Goal: Navigation & Orientation: Find specific page/section

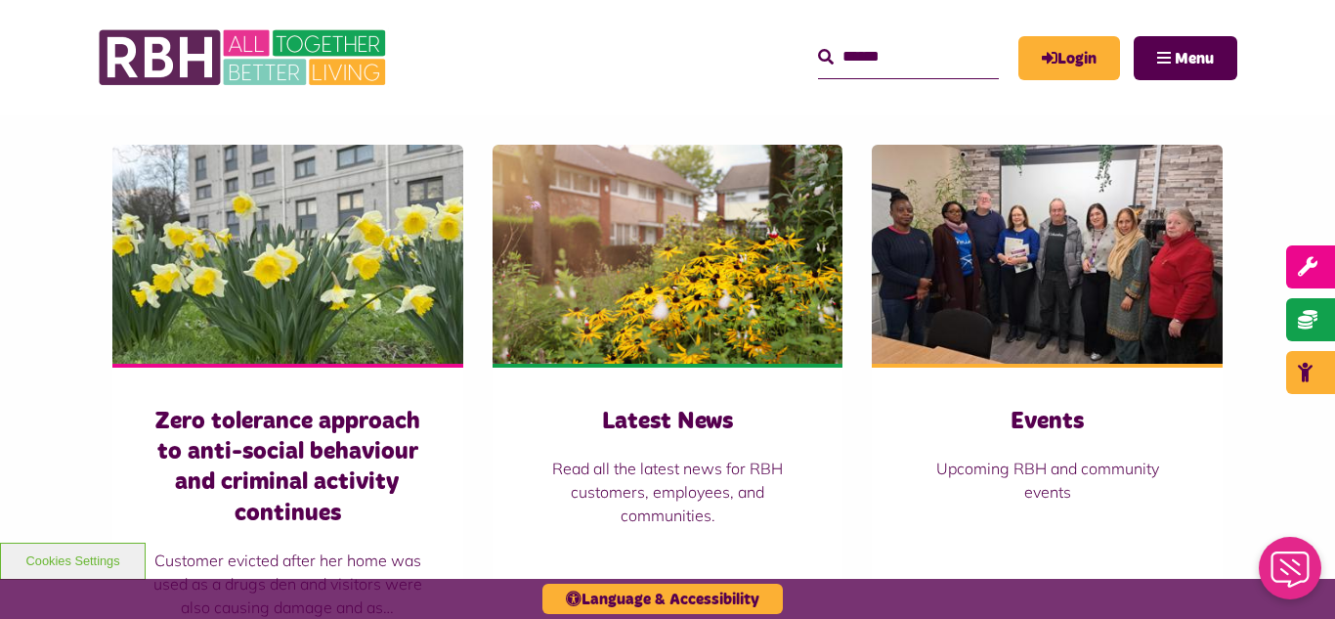
scroll to position [1368, 0]
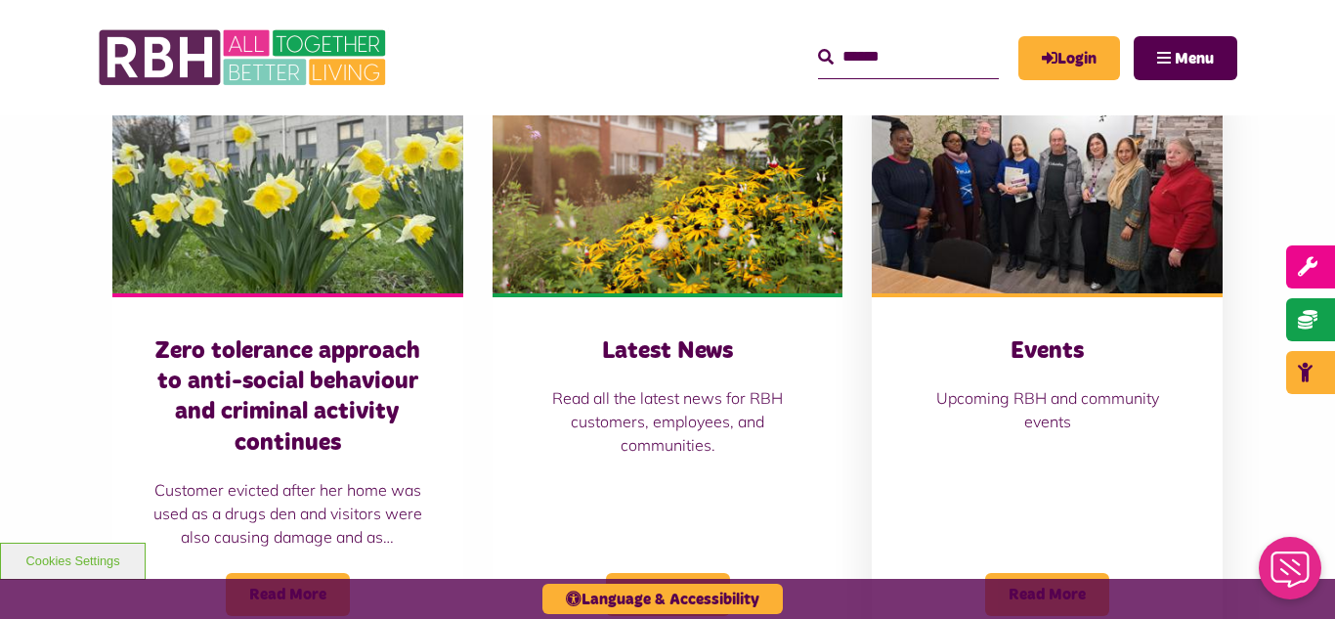
click at [1007, 268] on img at bounding box center [1047, 183] width 351 height 219
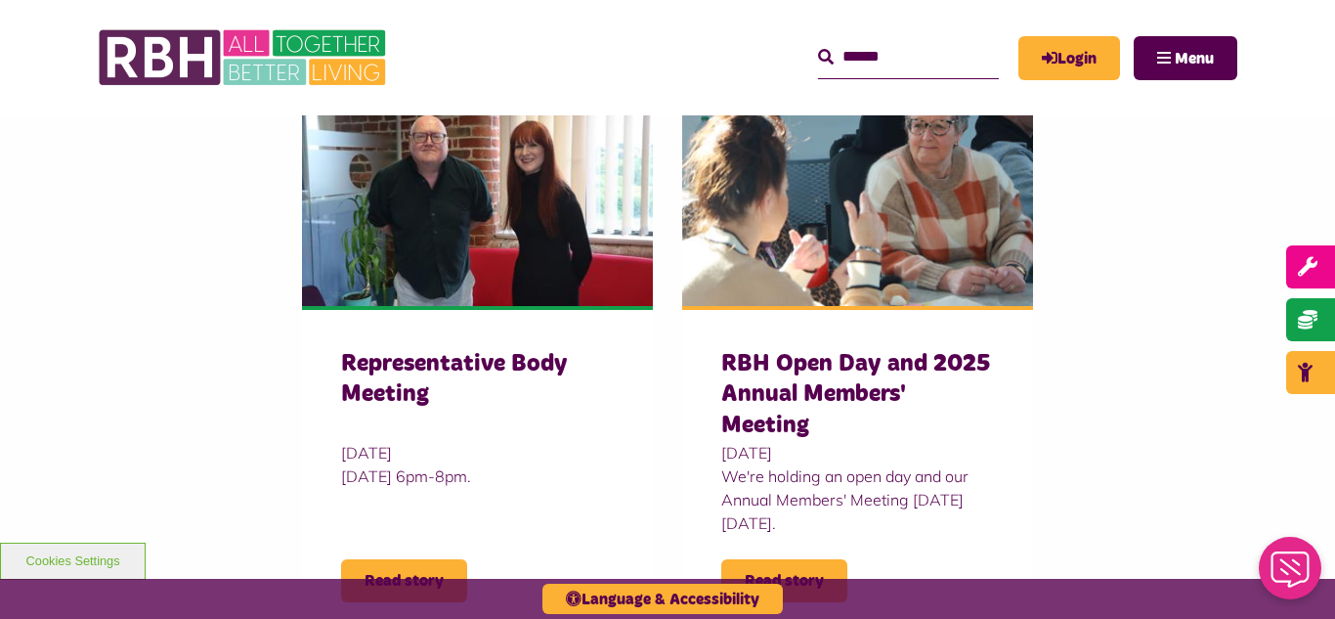
scroll to position [1838, 0]
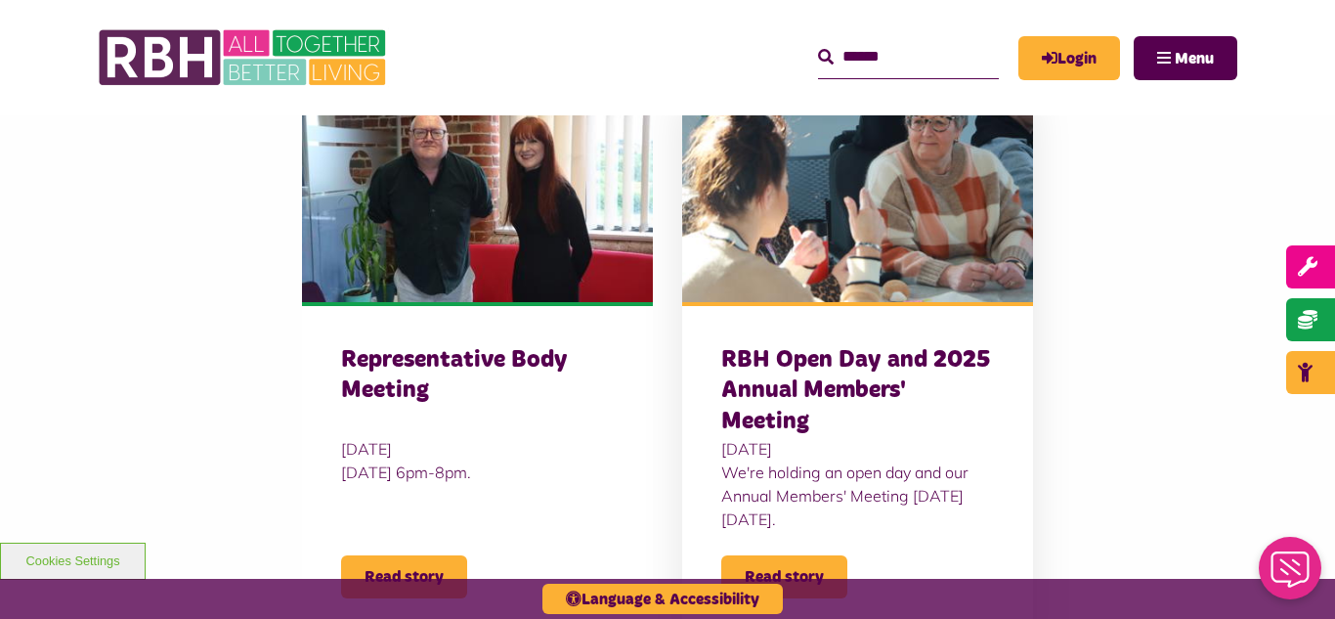
click at [820, 349] on h3 "RBH Open Day and 2025 Annual Members' Meeting" at bounding box center [857, 391] width 273 height 92
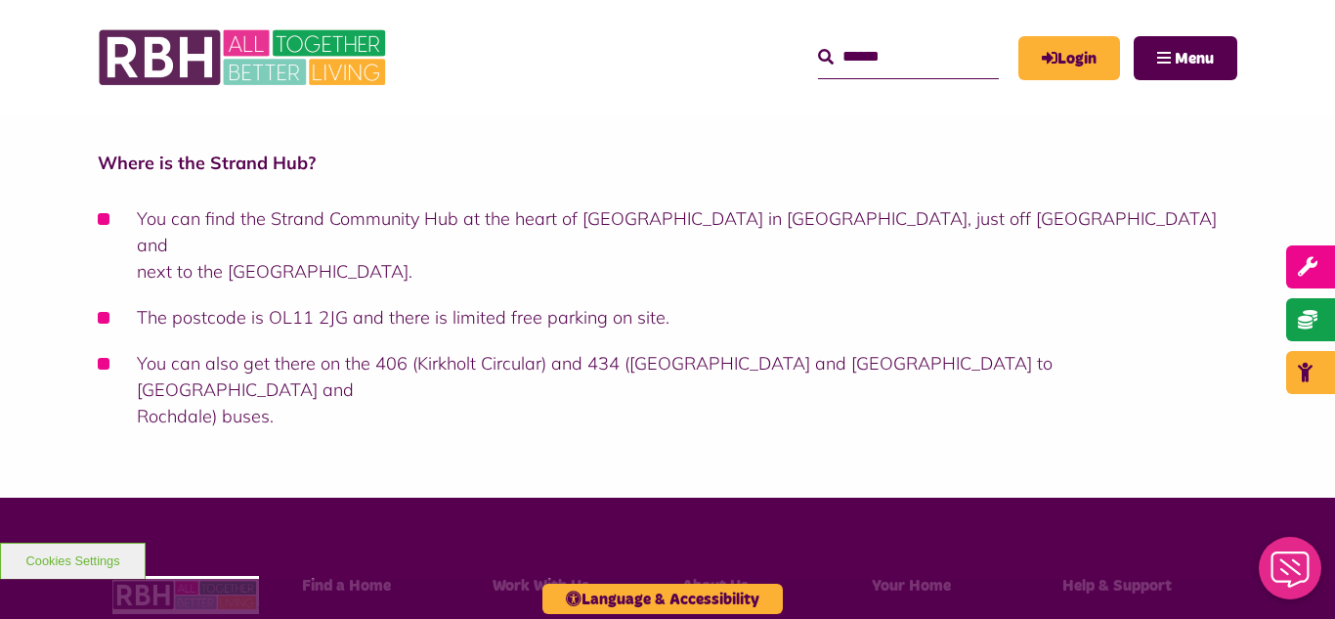
scroll to position [1368, 0]
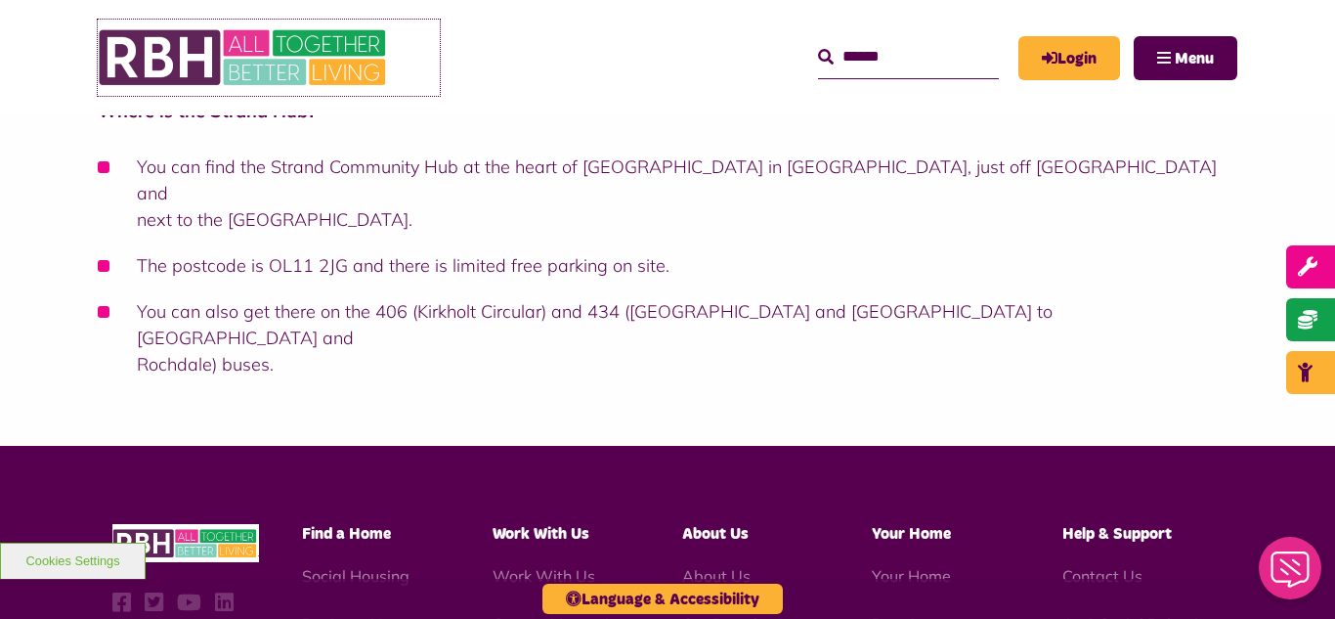
click at [297, 67] on img at bounding box center [244, 58] width 293 height 76
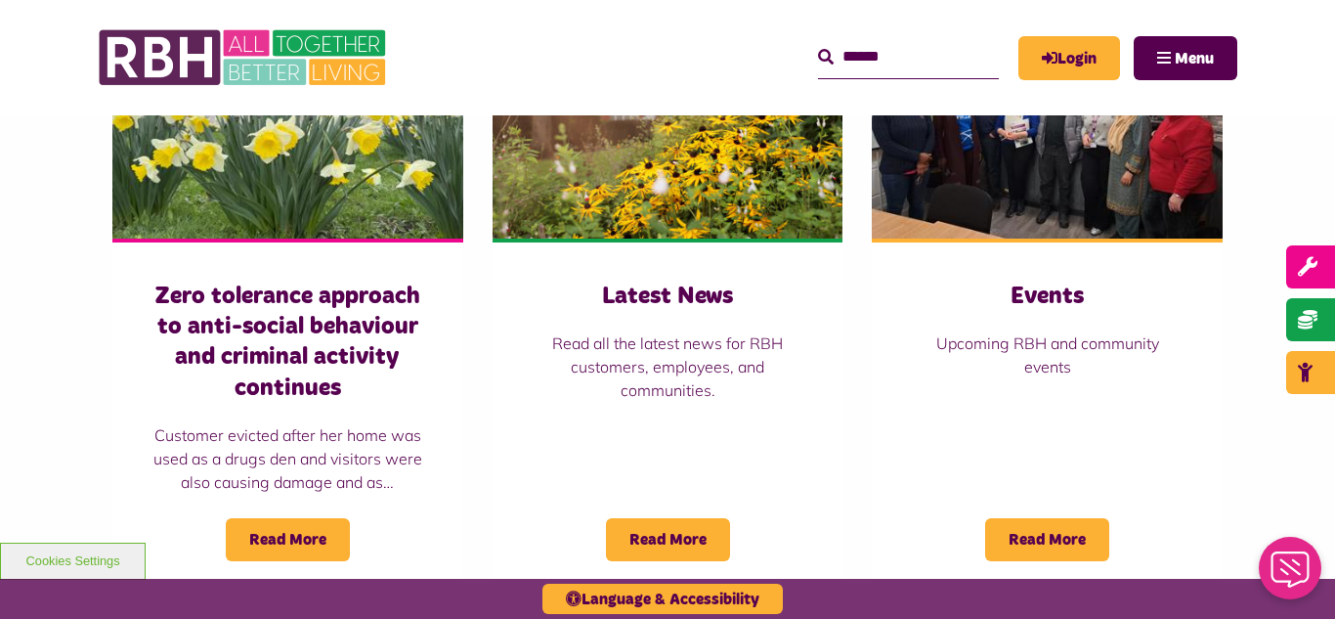
scroll to position [1554, 0]
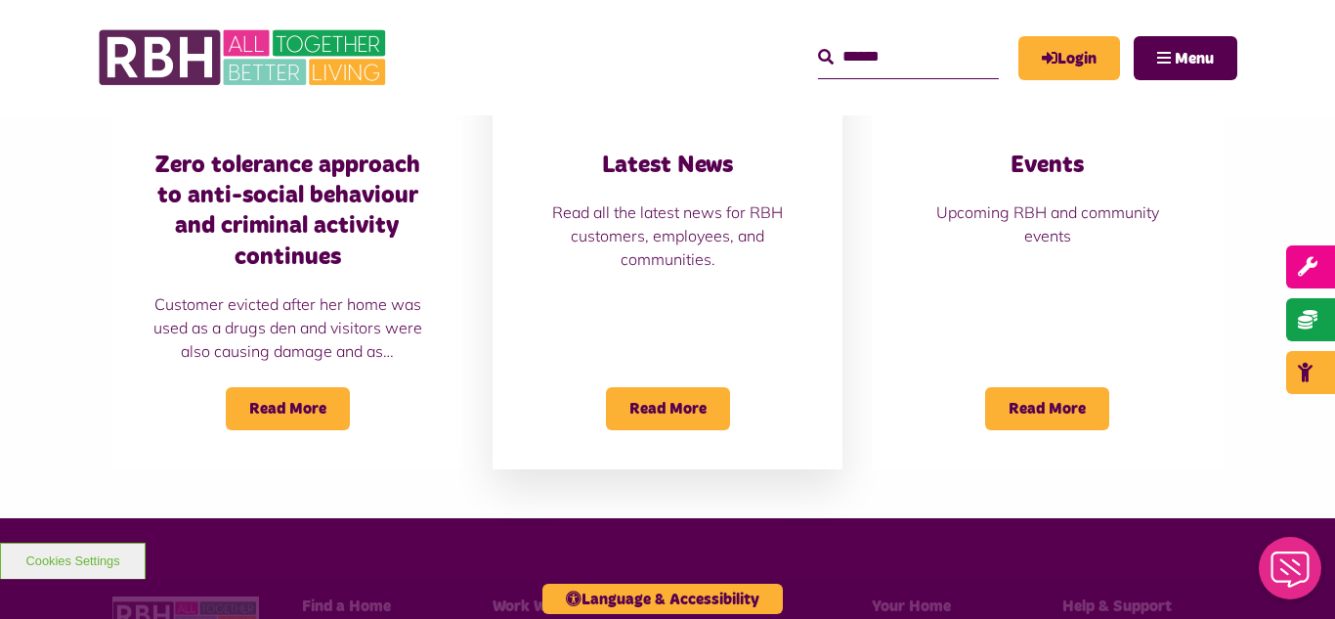
click at [691, 186] on div "Latest News Read all the latest news for RBH customers, employees, and communit…" at bounding box center [668, 211] width 273 height 120
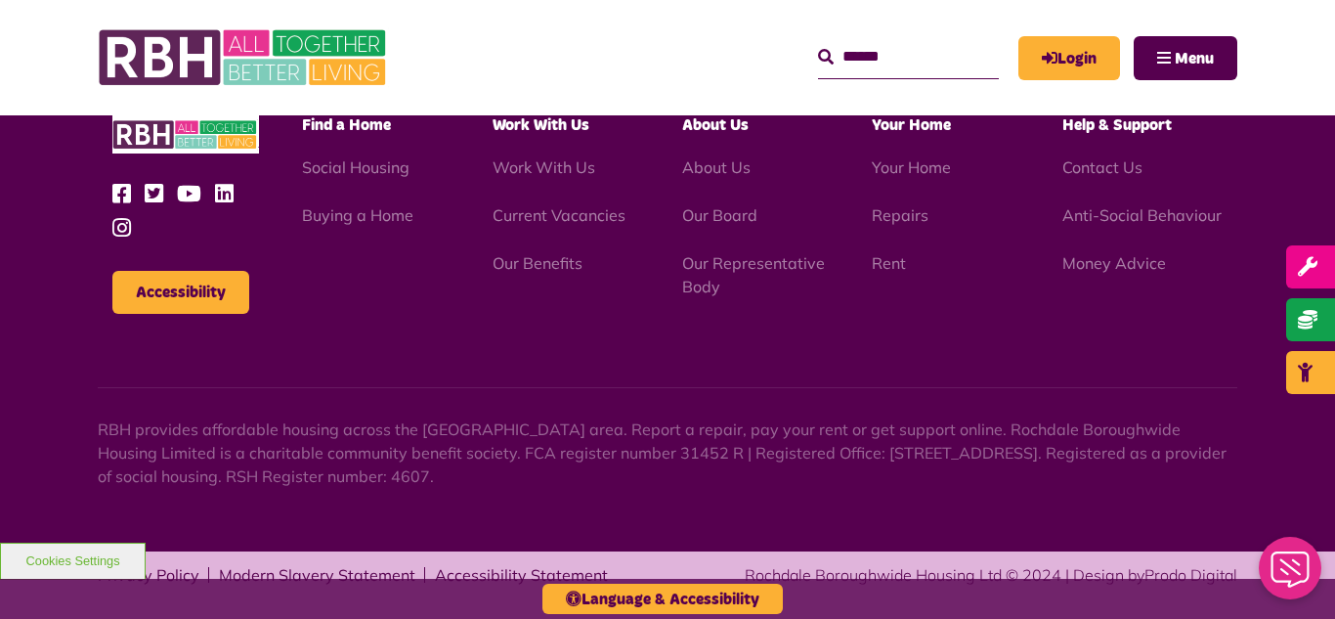
scroll to position [2128, 0]
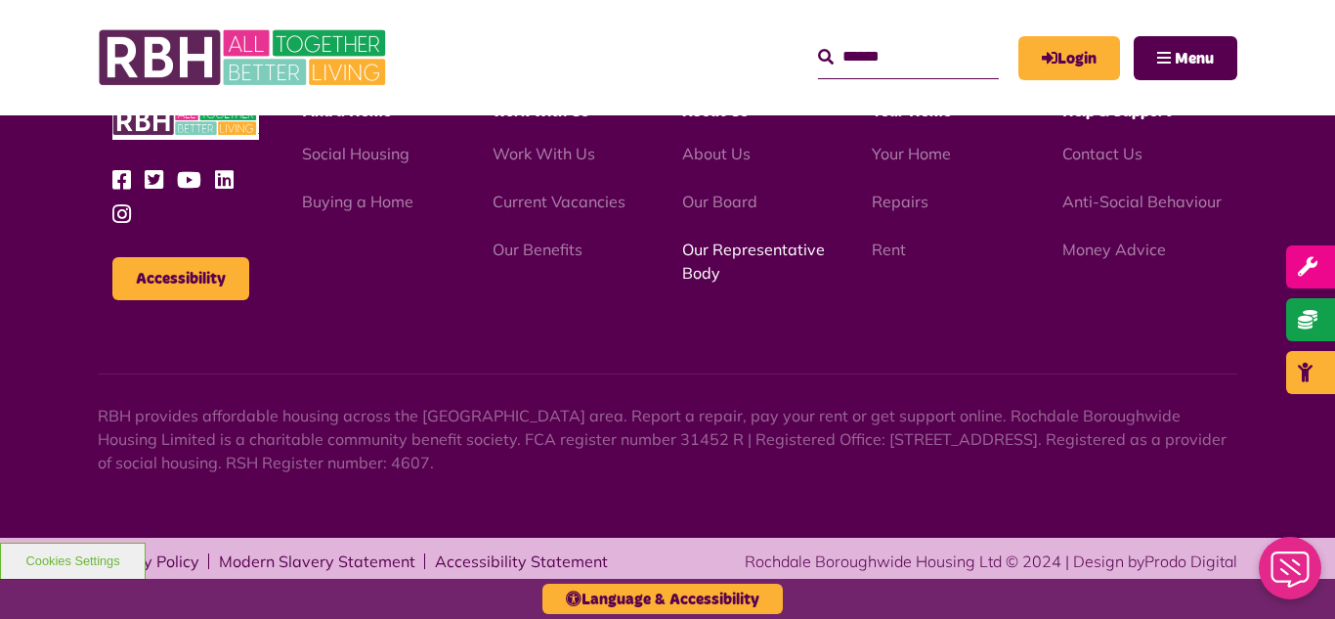
click at [708, 244] on link "Our Representative Body" at bounding box center [753, 260] width 143 height 43
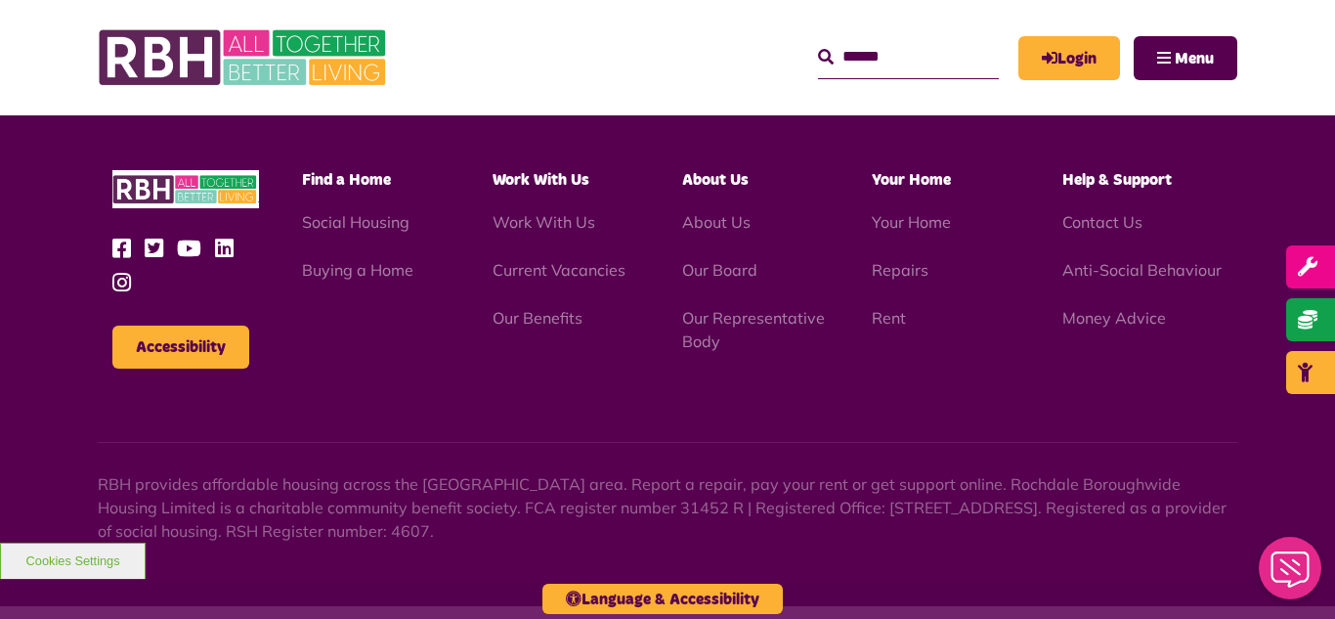
scroll to position [5675, 0]
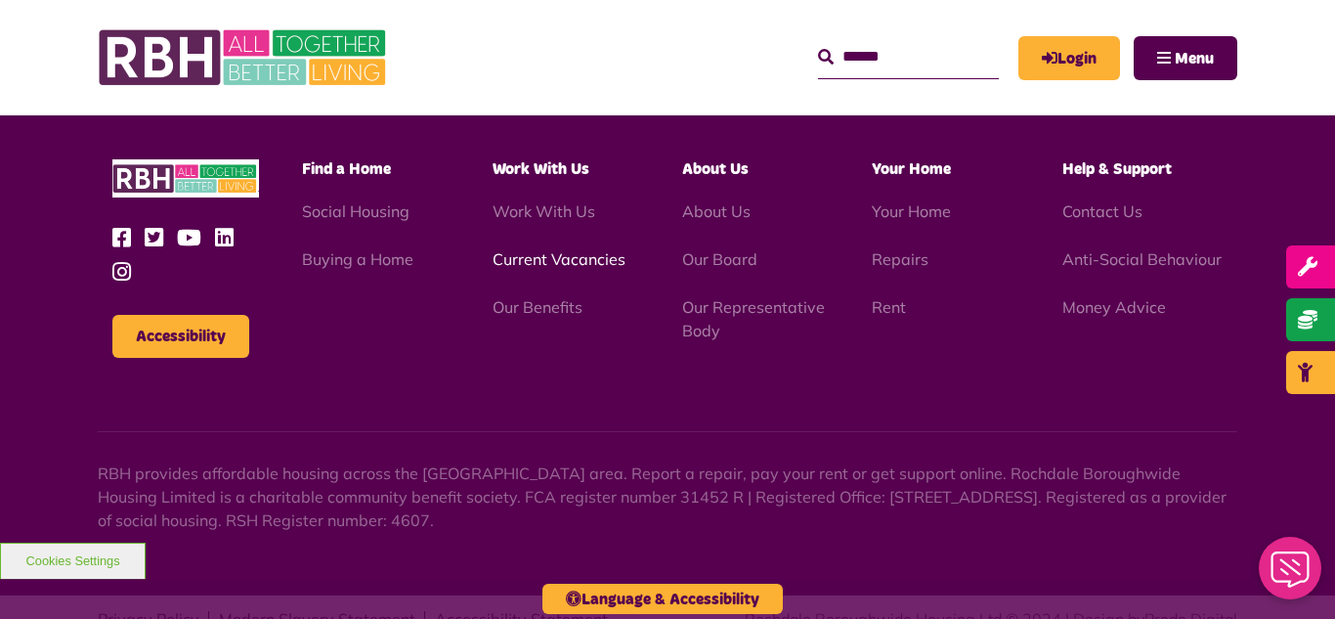
click at [542, 249] on link "Current Vacancies" at bounding box center [559, 259] width 133 height 20
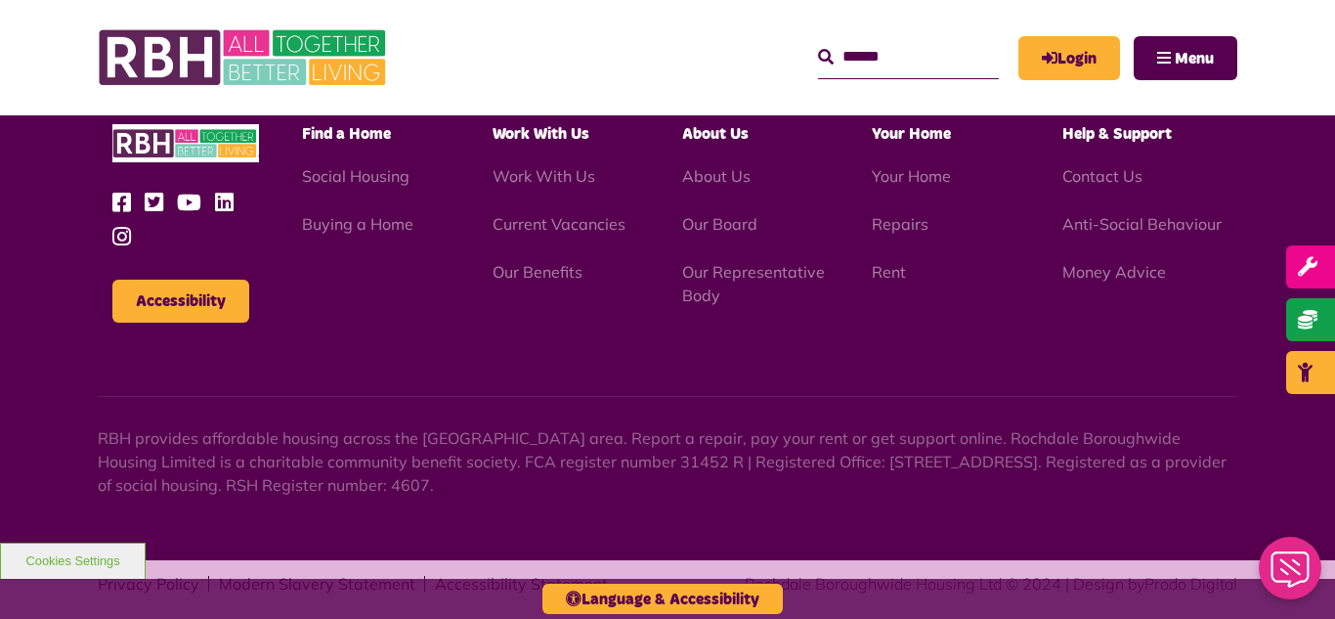
scroll to position [2297, 0]
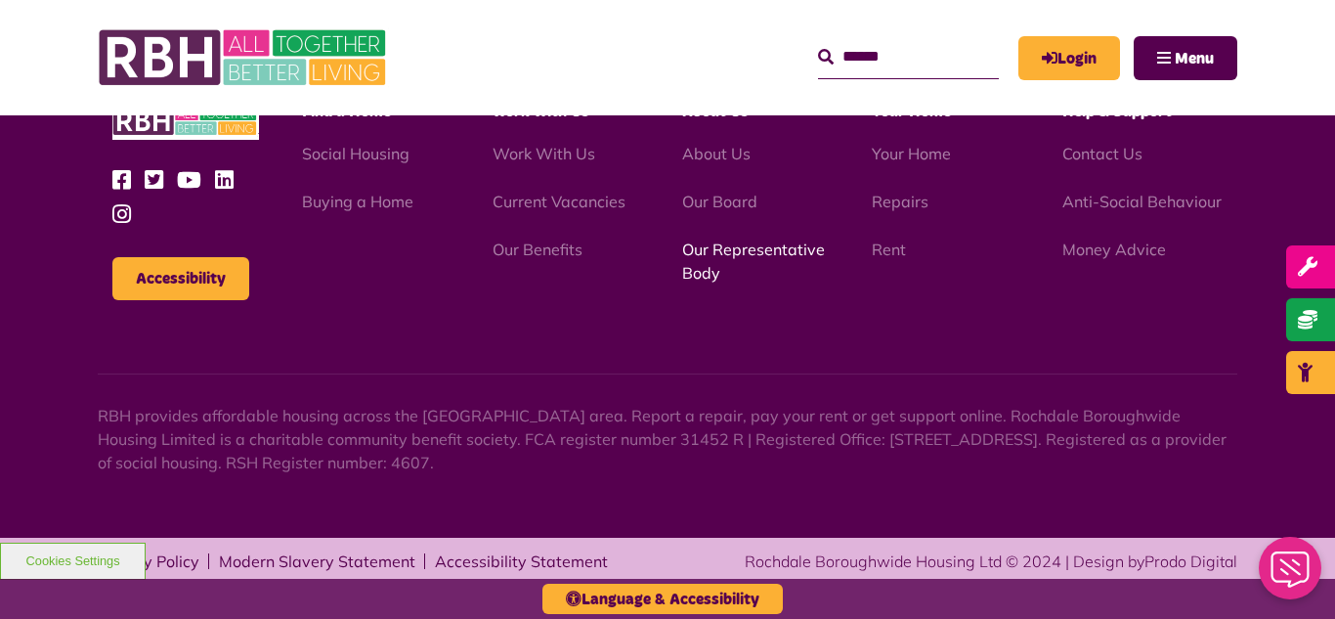
click at [725, 253] on link "Our Representative Body" at bounding box center [753, 260] width 143 height 43
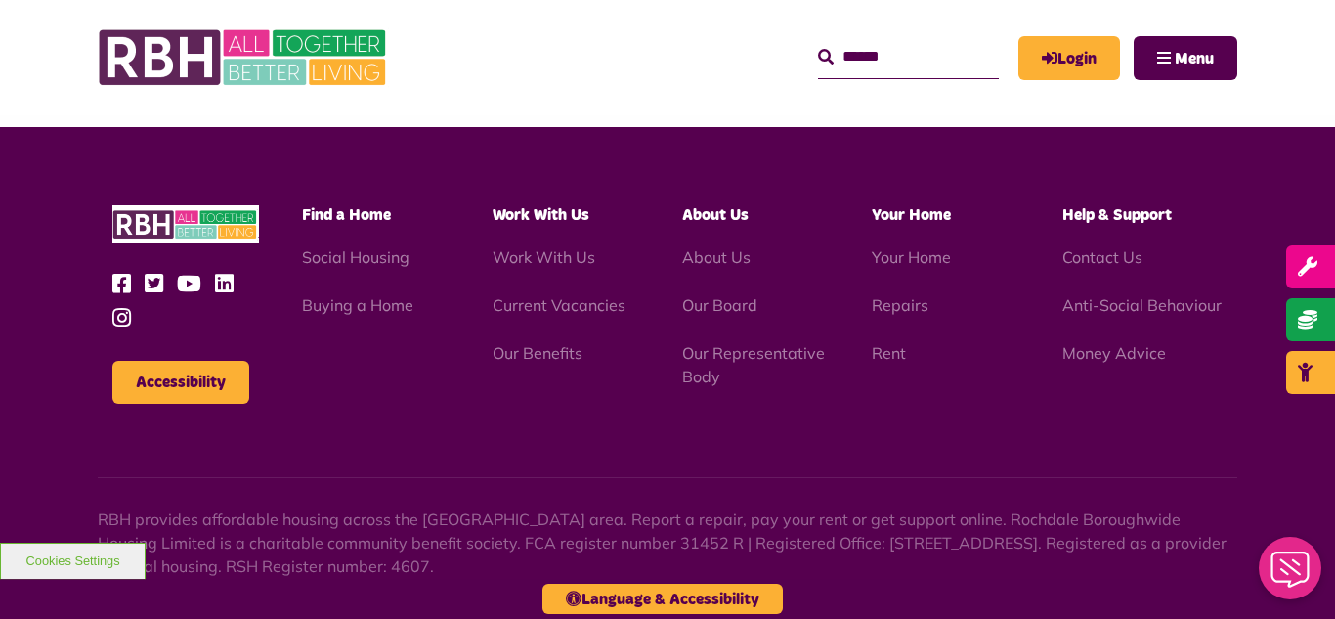
scroll to position [5675, 0]
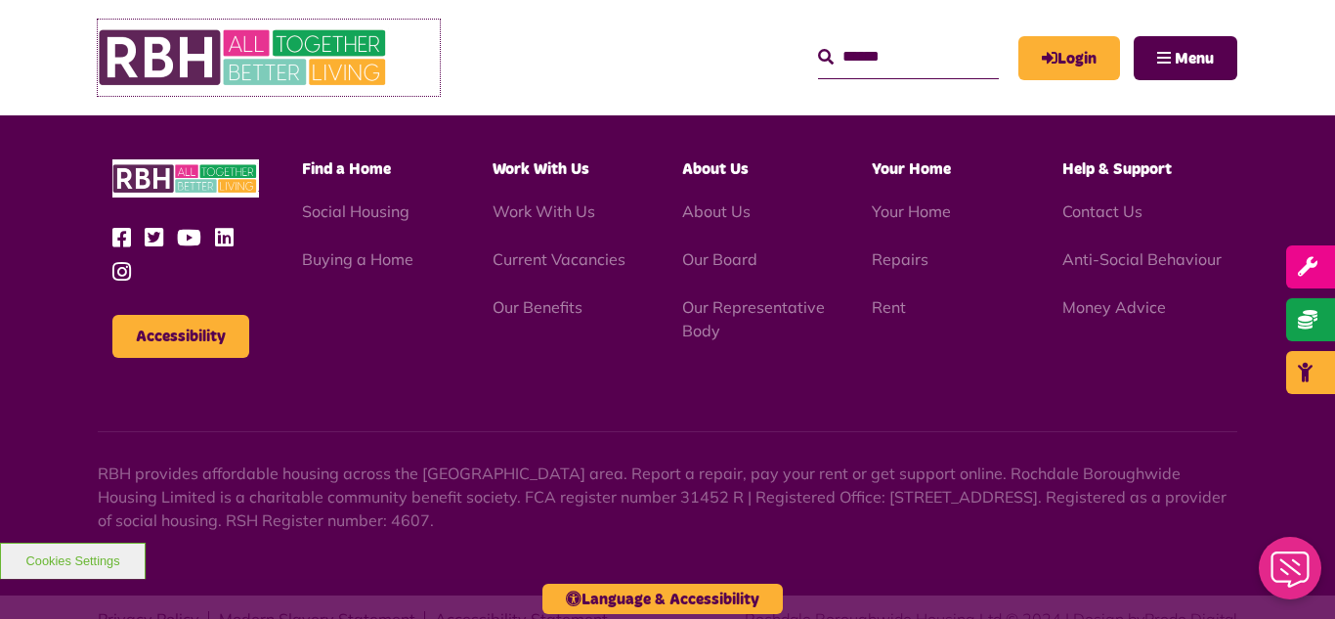
click at [262, 74] on img at bounding box center [244, 58] width 293 height 76
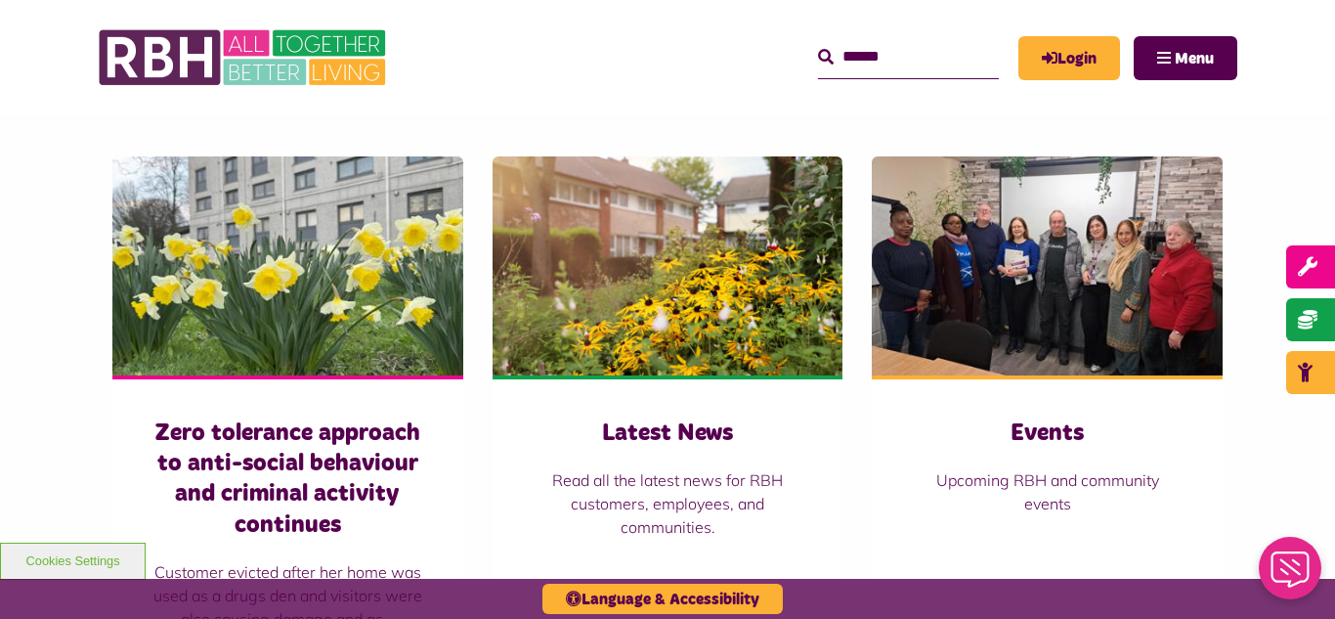
scroll to position [1290, 0]
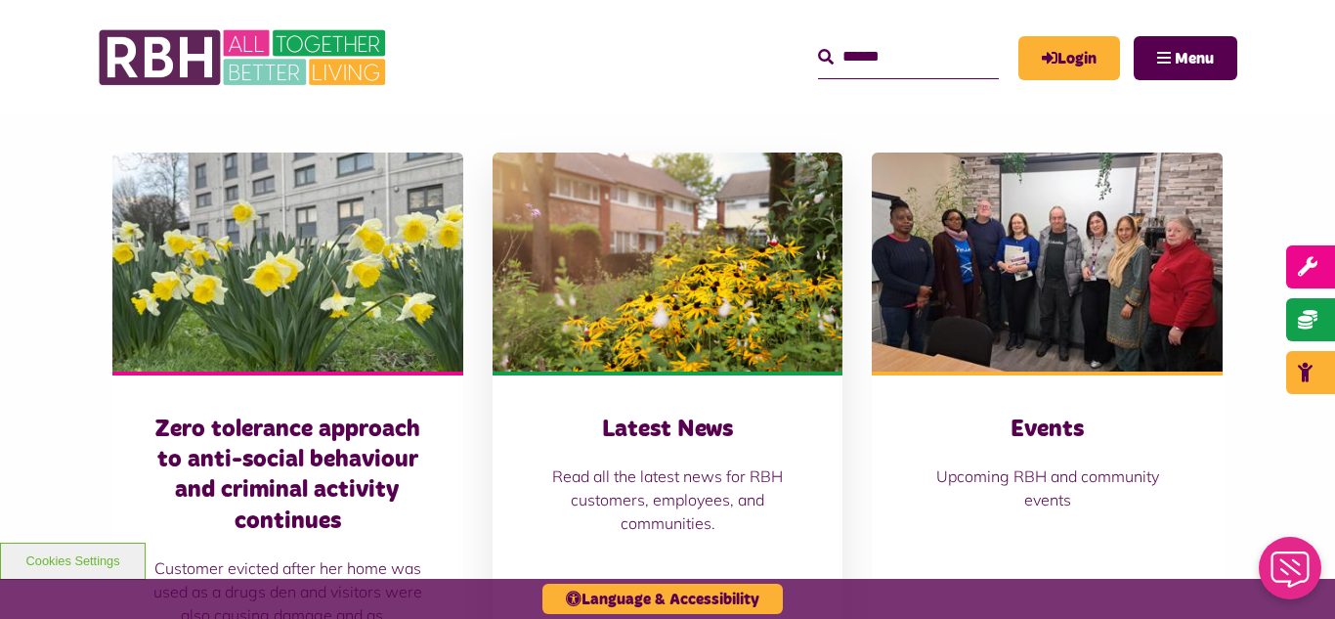
click at [699, 281] on img at bounding box center [668, 261] width 351 height 219
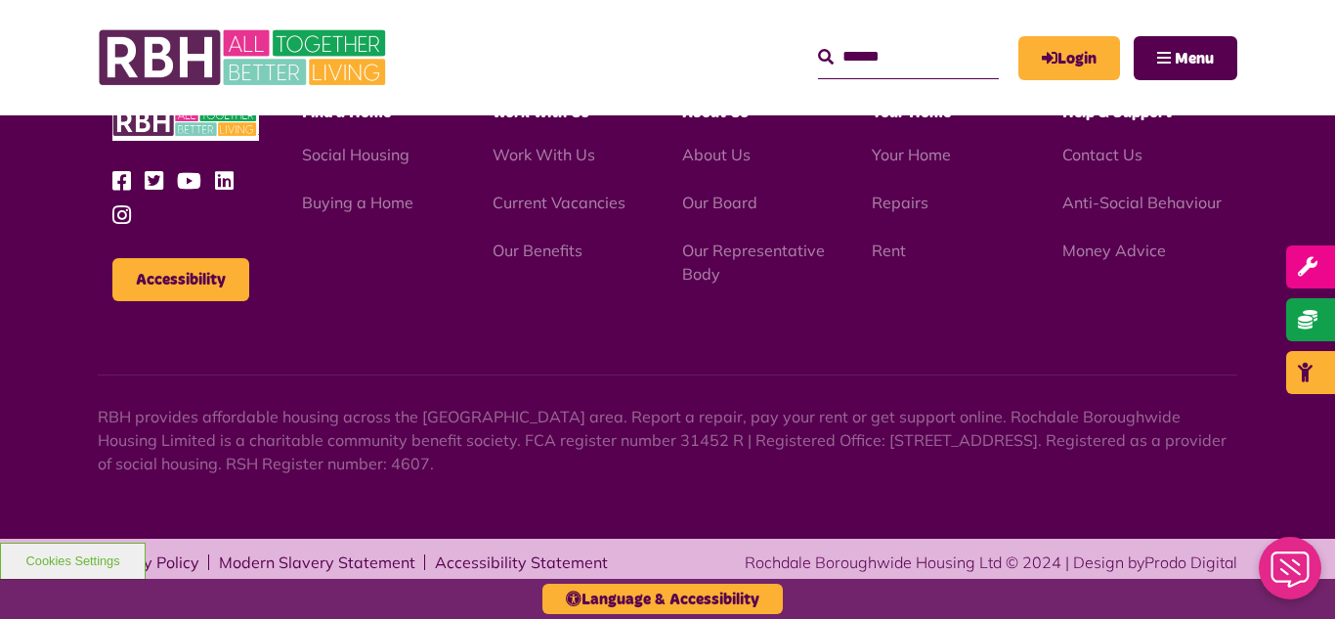
scroll to position [2128, 0]
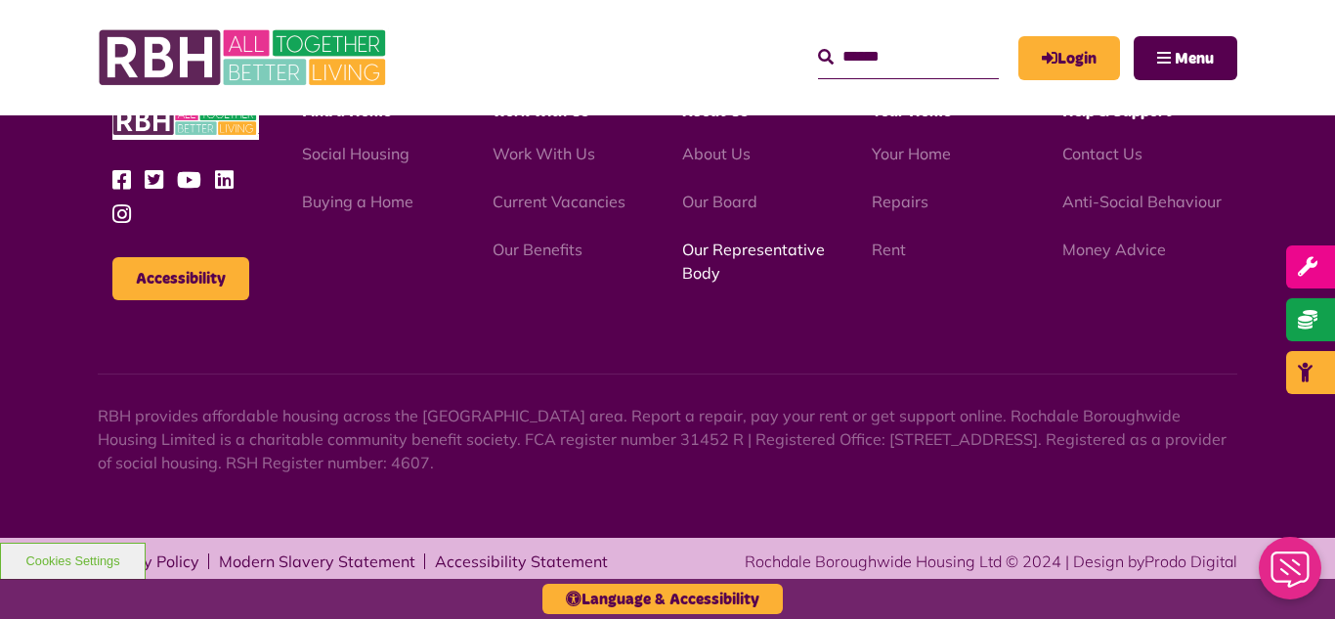
click at [738, 250] on link "Our Representative Body" at bounding box center [753, 260] width 143 height 43
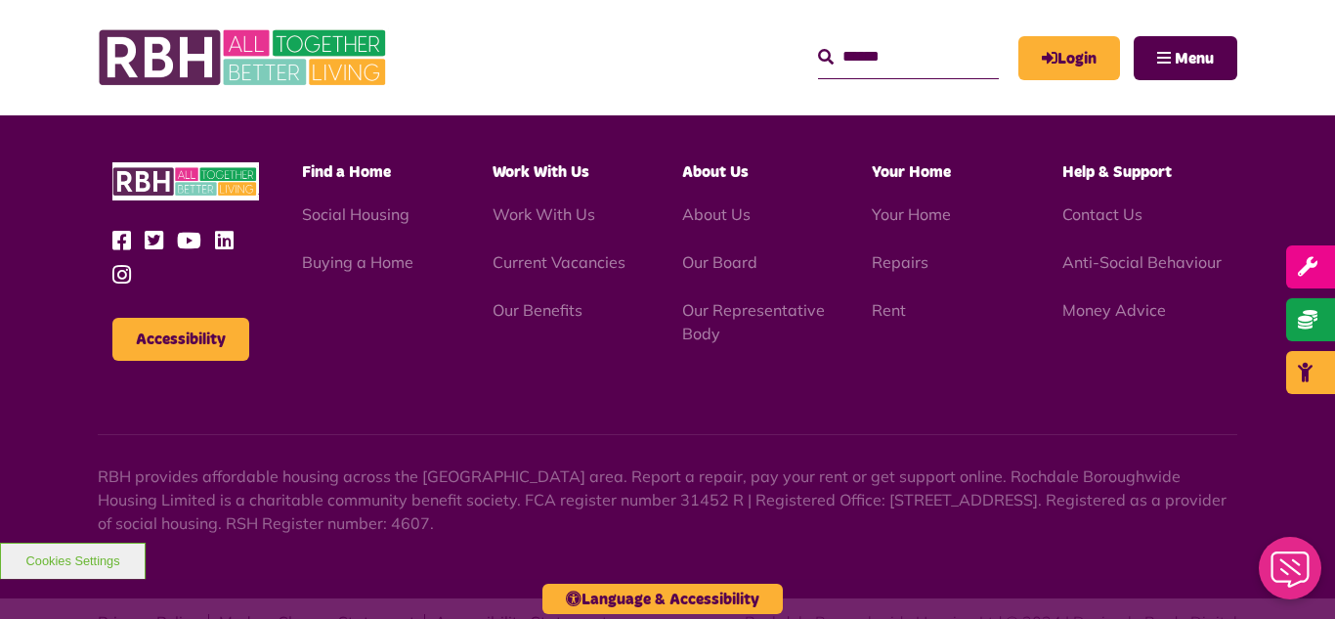
scroll to position [5675, 0]
